Goal: Task Accomplishment & Management: Manage account settings

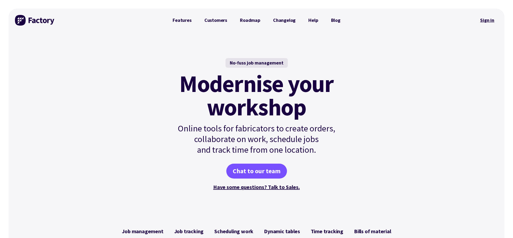
click at [484, 24] on link "Sign in" at bounding box center [487, 20] width 22 height 12
click at [484, 21] on link "Sign in" at bounding box center [487, 20] width 22 height 12
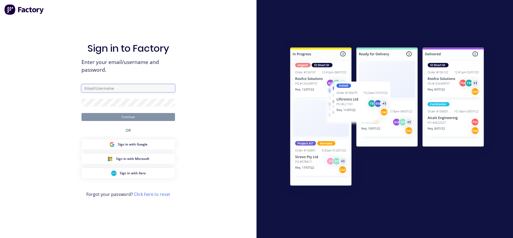
type input "[PERSON_NAME][EMAIL_ADDRESS][DOMAIN_NAME]"
click at [116, 114] on button "Continue" at bounding box center [127, 117] width 93 height 8
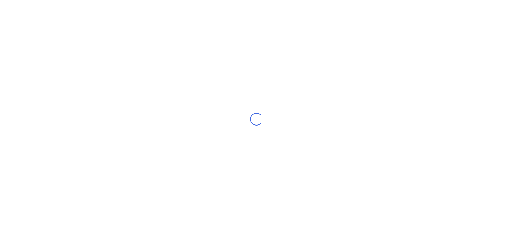
click at [61, 0] on div "Loading..." at bounding box center [256, 119] width 513 height 238
